Goal: Transaction & Acquisition: Download file/media

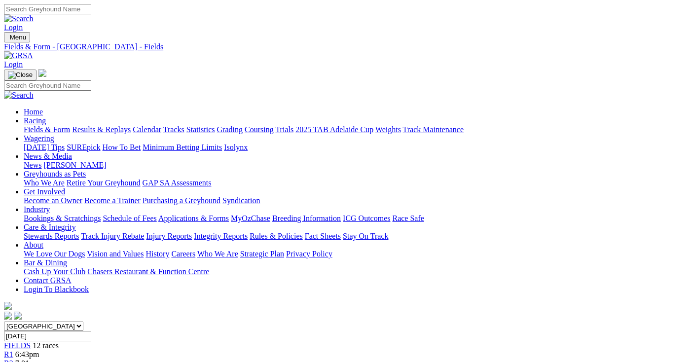
click at [83, 322] on select "[GEOGRAPHIC_DATA] [GEOGRAPHIC_DATA] [GEOGRAPHIC_DATA] [GEOGRAPHIC_DATA] [GEOGRA…" at bounding box center [43, 326] width 79 height 9
select select "QLD"
click at [37, 322] on select "[GEOGRAPHIC_DATA] [GEOGRAPHIC_DATA] [GEOGRAPHIC_DATA] [GEOGRAPHIC_DATA] [GEOGRA…" at bounding box center [43, 326] width 79 height 9
type input "[DATE]"
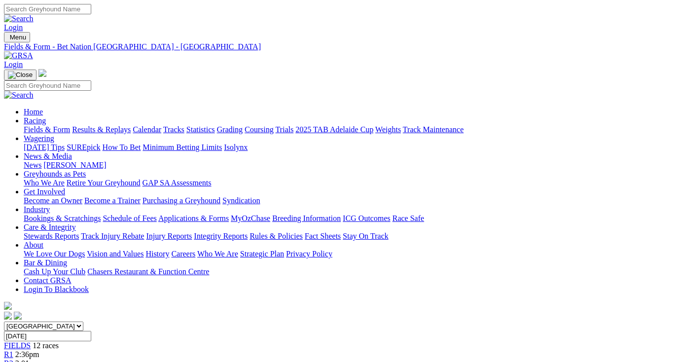
click at [525, 129] on link "CSV (Excel)" at bounding box center [514, 124] width 40 height 8
